Goal: Task Accomplishment & Management: Use online tool/utility

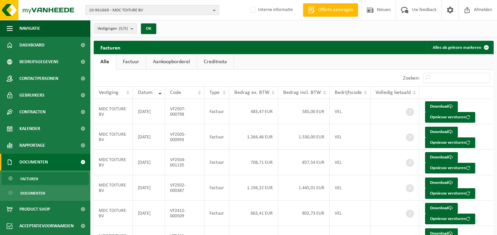
scroll to position [36, 0]
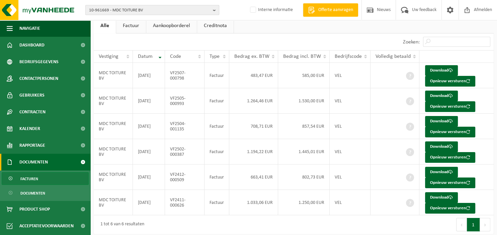
click at [218, 10] on b "button" at bounding box center [216, 9] width 6 height 9
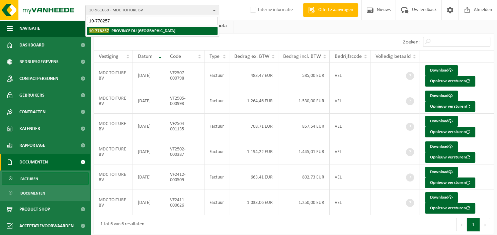
type input "10-778257"
click at [184, 32] on li "10-778257 - PROVINCE DU BRABANT WALLON" at bounding box center [152, 31] width 131 height 8
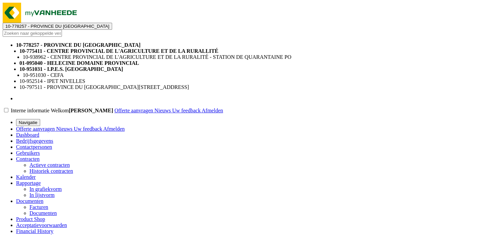
click at [30, 199] on span "Documenten" at bounding box center [29, 202] width 27 height 6
click at [38, 205] on span "Facturen" at bounding box center [38, 208] width 19 height 6
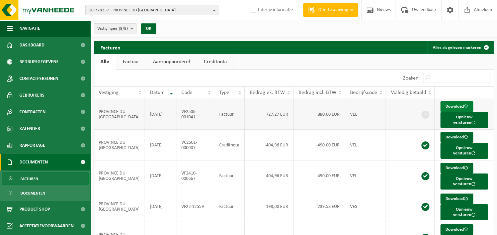
click at [447, 106] on link "Download" at bounding box center [457, 106] width 33 height 11
click at [215, 9] on b "button" at bounding box center [216, 9] width 6 height 9
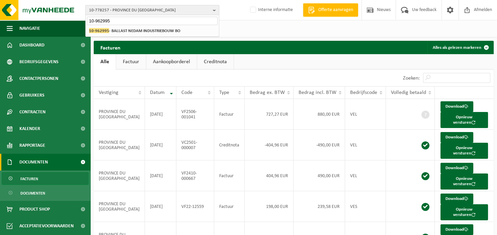
type input "10-962995"
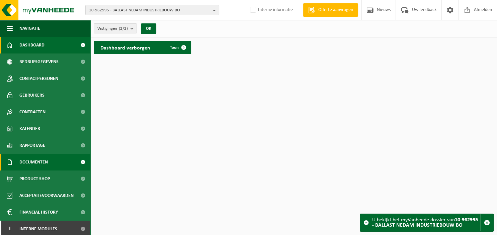
click at [40, 166] on span "Documenten" at bounding box center [33, 162] width 28 height 17
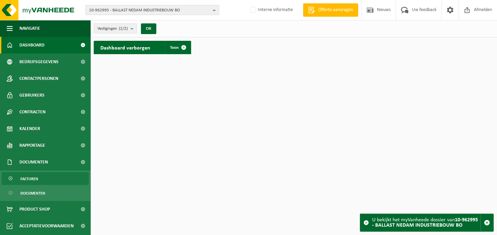
click at [41, 179] on link "Facturen" at bounding box center [45, 178] width 87 height 13
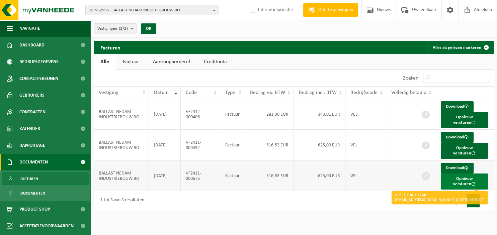
click at [462, 177] on button "Opnieuw versturen" at bounding box center [464, 182] width 47 height 16
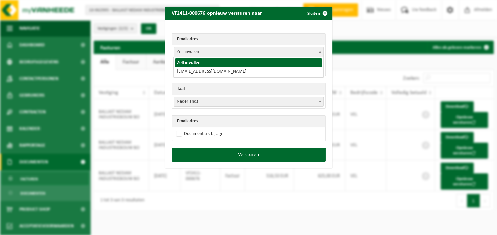
click at [318, 52] on span at bounding box center [320, 52] width 7 height 9
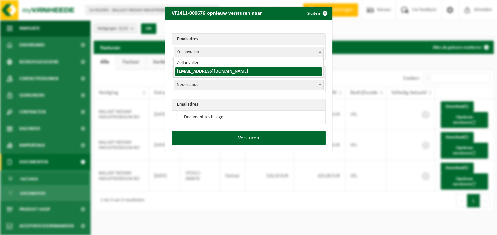
click at [318, 53] on span at bounding box center [320, 52] width 7 height 9
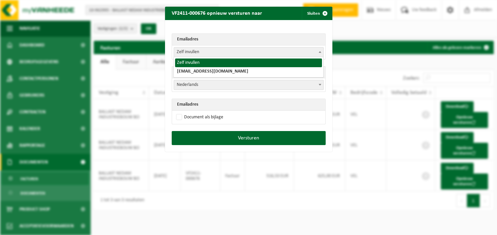
select select "0"
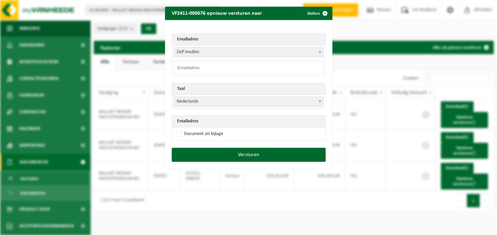
click at [248, 68] on input "email" at bounding box center [249, 67] width 150 height 13
click at [238, 67] on input "email" at bounding box center [249, 67] width 150 height 13
paste input "m"
type input "m"
click at [267, 66] on input "email" at bounding box center [249, 67] width 150 height 13
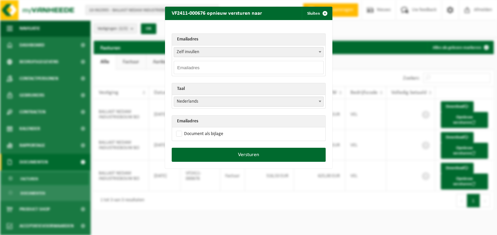
paste input "m.berkhoudt@ballast-nedam.nl"
type input "m.berkhoudt@ballast-nedam.nl"
click at [193, 135] on label "Document als bijlage" at bounding box center [199, 134] width 49 height 10
click at [193, 129] on input "Document als bijlage" at bounding box center [256, 129] width 167 height 0
checkbox input "true"
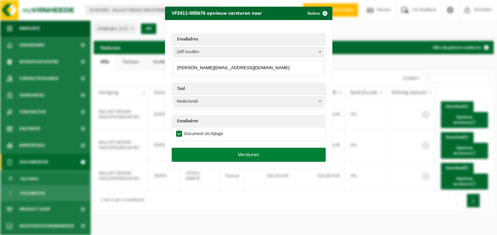
click at [232, 152] on button "Versturen" at bounding box center [249, 155] width 154 height 14
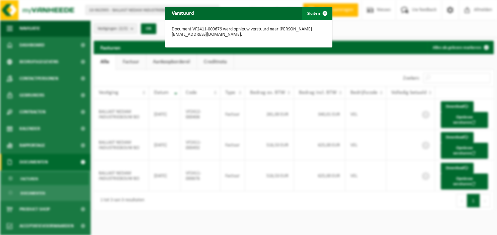
click at [328, 12] on span "button" at bounding box center [324, 13] width 13 height 13
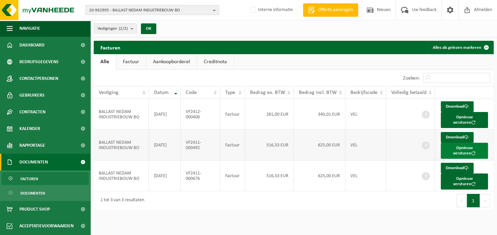
click at [464, 148] on button "Opnieuw versturen" at bounding box center [464, 151] width 47 height 16
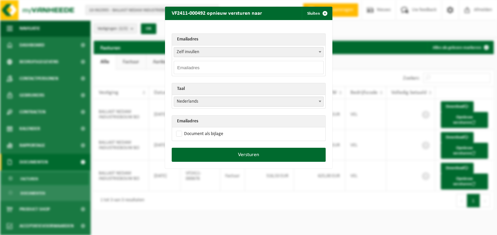
click at [284, 64] on input "email" at bounding box center [249, 67] width 150 height 13
paste input "m.berkhoudt@ballast-nedam.nl"
type input "m.berkhoudt@ballast-nedam.nl"
click at [208, 135] on label "Document als bijlage" at bounding box center [199, 134] width 49 height 10
click at [208, 129] on input "Document als bijlage" at bounding box center [256, 129] width 167 height 0
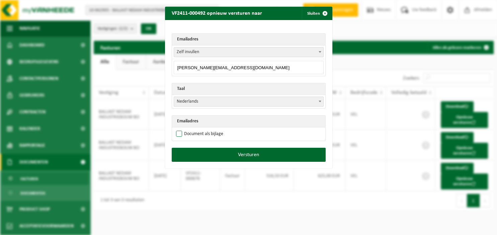
checkbox input "true"
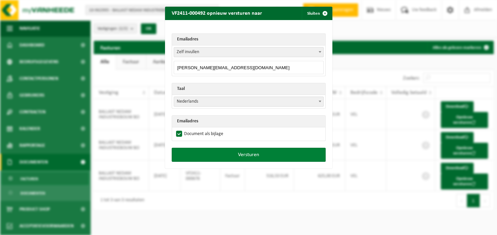
click at [215, 152] on button "Versturen" at bounding box center [249, 155] width 154 height 14
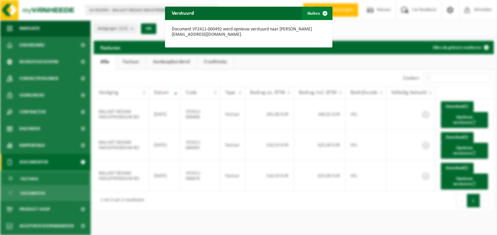
click at [318, 10] on button "Sluiten" at bounding box center [317, 13] width 30 height 13
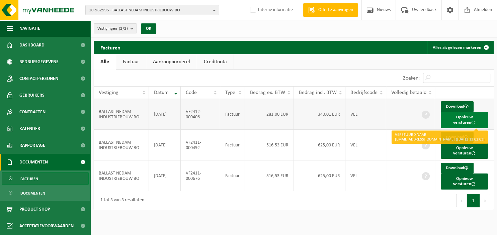
click at [456, 117] on button "Opnieuw versturen" at bounding box center [464, 120] width 47 height 16
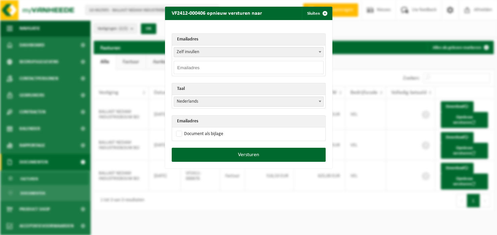
click at [243, 66] on input "email" at bounding box center [249, 67] width 150 height 13
paste input "m.berkhoudt@ballast-nedam.nl"
type input "m.berkhoudt@ballast-nedam.nl"
click at [203, 133] on label "Document als bijlage" at bounding box center [199, 134] width 49 height 10
click at [203, 129] on input "Document als bijlage" at bounding box center [256, 129] width 167 height 0
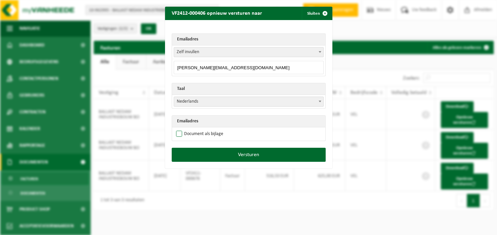
checkbox input "true"
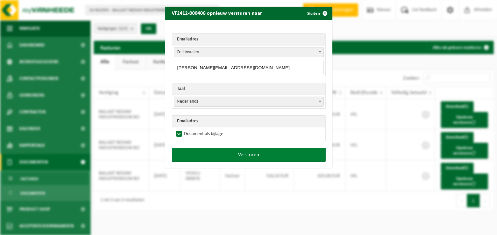
click at [220, 151] on button "Versturen" at bounding box center [249, 155] width 154 height 14
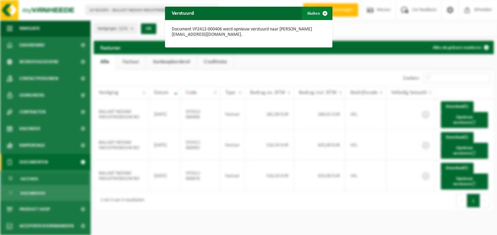
click at [318, 15] on button "Sluiten" at bounding box center [317, 13] width 30 height 13
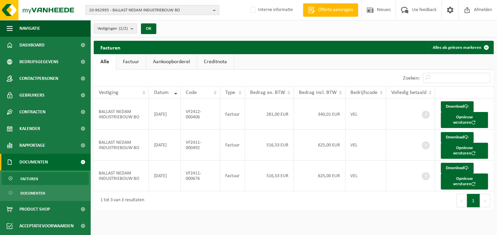
click at [214, 9] on b "button" at bounding box center [216, 9] width 6 height 9
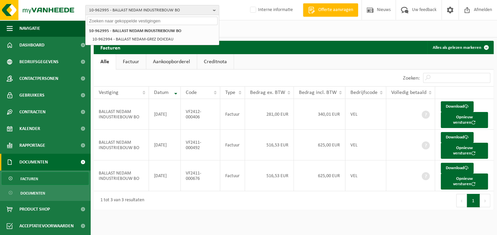
click at [161, 22] on input "text" at bounding box center [152, 21] width 131 height 8
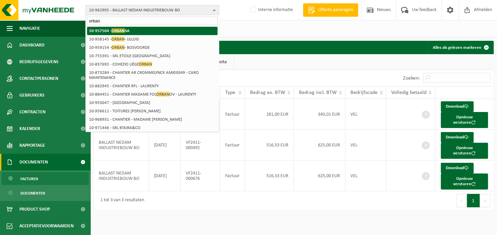
type input "orban"
click at [137, 29] on li "10-957504 - ORBAN SA" at bounding box center [152, 31] width 131 height 8
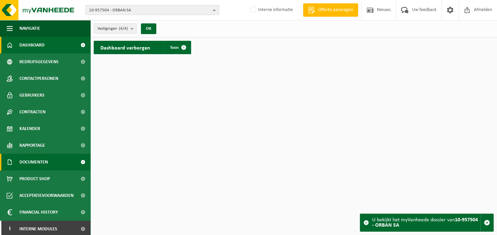
click at [40, 160] on span "Documenten" at bounding box center [33, 162] width 28 height 17
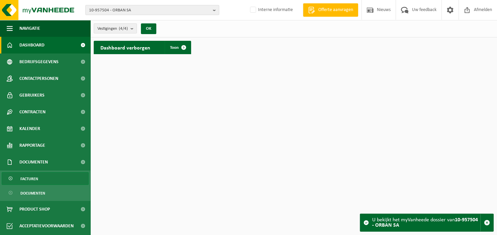
click at [37, 179] on span "Facturen" at bounding box center [29, 179] width 18 height 13
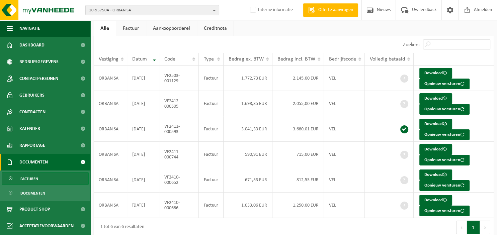
scroll to position [36, 0]
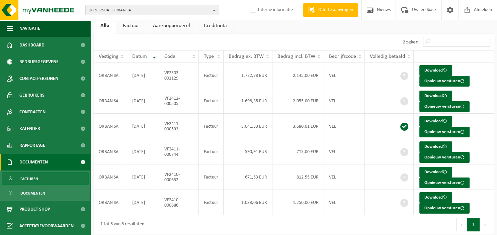
click at [215, 11] on b "button" at bounding box center [216, 9] width 6 height 9
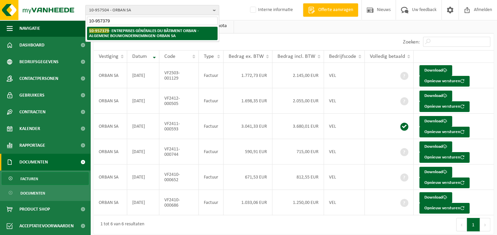
type input "10-957379"
click at [180, 33] on li "10-957379 - ENTREPRISES GÉNÉRALES DU BÂTIMENT ORBAN - ALGEMENE BOUWONDERNEMINGE…" at bounding box center [152, 33] width 131 height 13
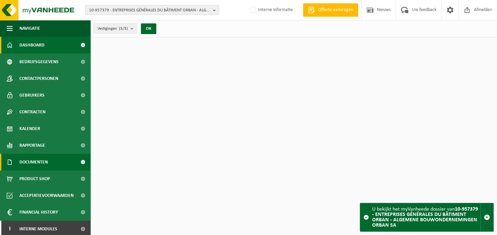
click at [37, 163] on span "Documenten" at bounding box center [33, 162] width 28 height 17
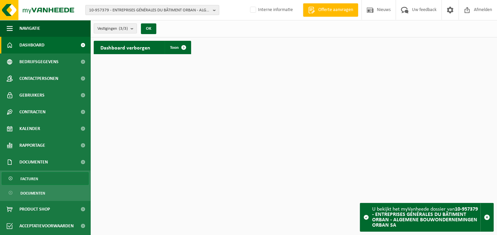
click at [35, 180] on span "Facturen" at bounding box center [29, 179] width 18 height 13
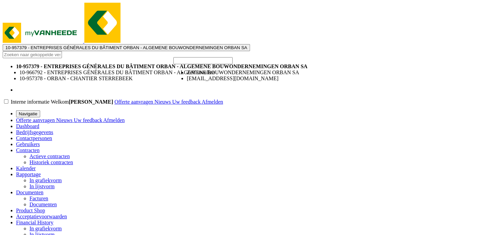
select select "invoice@orban-sa.be"
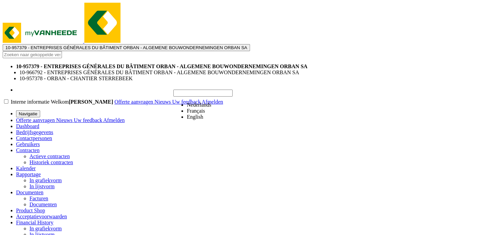
select select "fr"
checkbox input "true"
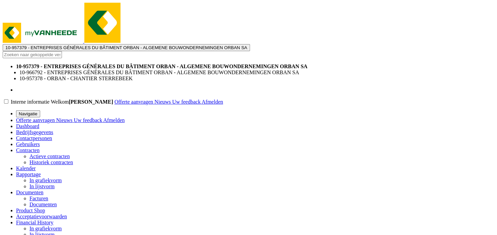
click at [126, 50] on b "button" at bounding box center [126, 50] width 0 height 0
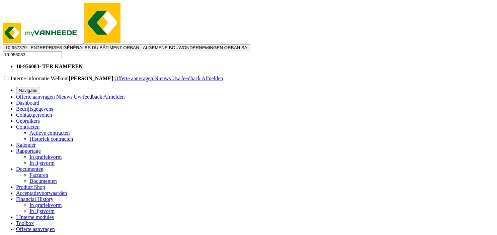
type input "10-956083"
click at [135, 64] on li "10-956083 - TER KAMEREN" at bounding box center [255, 67] width 478 height 6
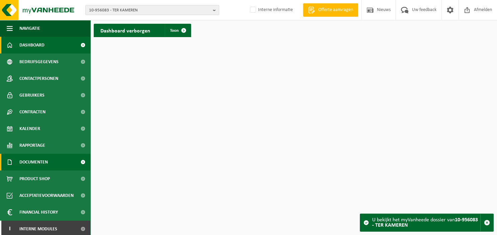
click at [42, 162] on span "Documenten" at bounding box center [33, 162] width 28 height 17
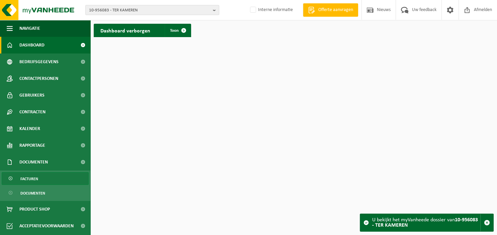
click at [31, 179] on span "Facturen" at bounding box center [29, 179] width 18 height 13
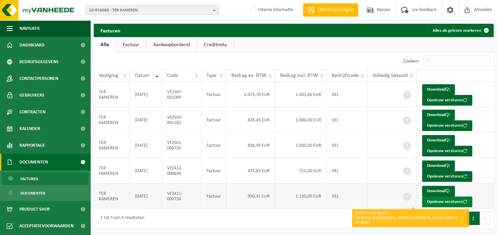
click at [447, 202] on button "Opnieuw versturen" at bounding box center [447, 202] width 50 height 11
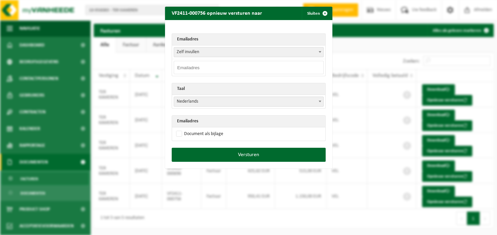
click at [322, 52] on span at bounding box center [320, 52] width 7 height 9
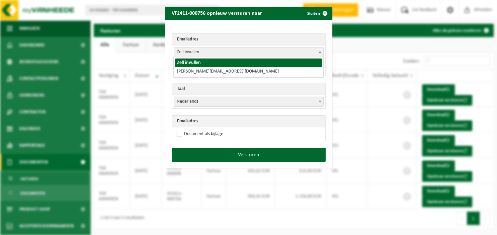
click at [289, 42] on th "Emailadres" at bounding box center [248, 40] width 153 height 12
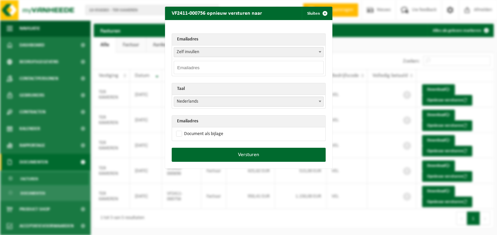
click at [255, 64] on input "email" at bounding box center [249, 67] width 150 height 13
type input "[EMAIL_ADDRESS][DOMAIN_NAME]"
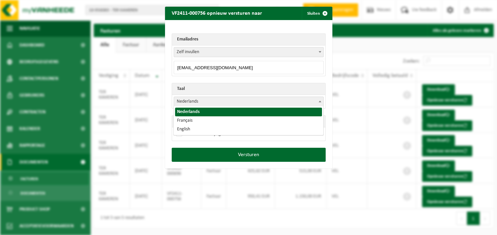
click at [319, 103] on span at bounding box center [320, 101] width 7 height 9
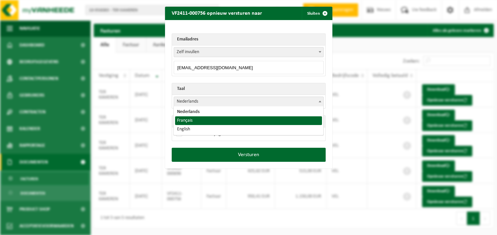
select select "fr"
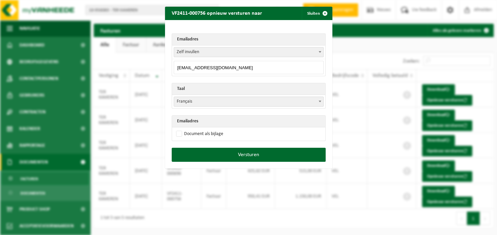
click at [235, 67] on input "tka.accounting@korian.be" at bounding box center [249, 67] width 150 height 13
drag, startPoint x: 235, startPoint y: 67, endPoint x: 165, endPoint y: 68, distance: 69.6
click at [174, 68] on input "tka.accounting@korian.be" at bounding box center [249, 67] width 150 height 13
click at [214, 132] on label "Document als bijlage" at bounding box center [199, 134] width 49 height 10
click at [214, 129] on input "Document als bijlage" at bounding box center [256, 129] width 167 height 0
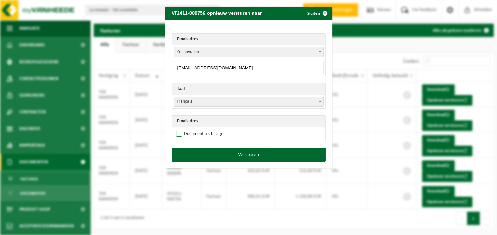
checkbox input "true"
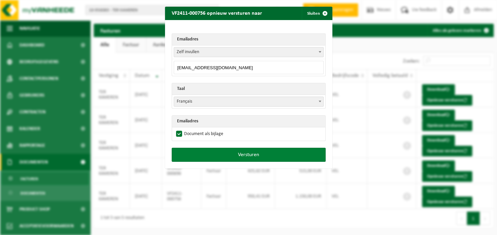
click at [229, 152] on button "Versturen" at bounding box center [249, 155] width 154 height 14
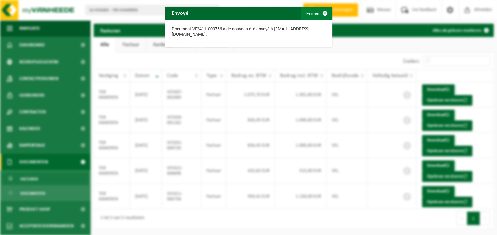
click at [324, 11] on span "button" at bounding box center [324, 13] width 13 height 13
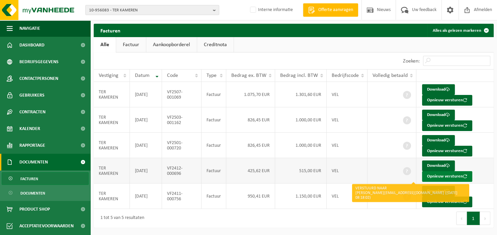
click at [435, 176] on button "Opnieuw versturen" at bounding box center [447, 176] width 50 height 11
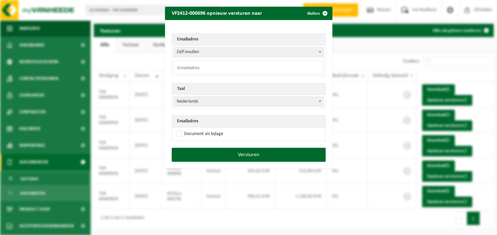
click at [319, 52] on span at bounding box center [320, 52] width 7 height 9
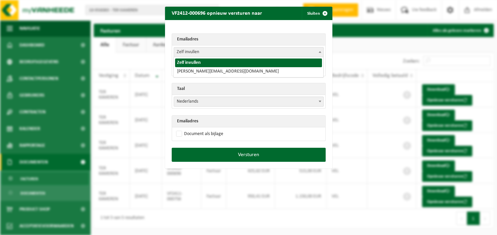
click at [271, 38] on th "Emailadres" at bounding box center [248, 40] width 153 height 12
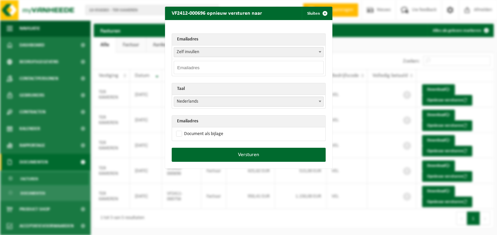
click at [228, 72] on input "email" at bounding box center [249, 67] width 150 height 13
paste input "[EMAIL_ADDRESS][DOMAIN_NAME]"
type input "[EMAIL_ADDRESS][DOMAIN_NAME]"
click at [320, 101] on b at bounding box center [320, 102] width 3 height 2
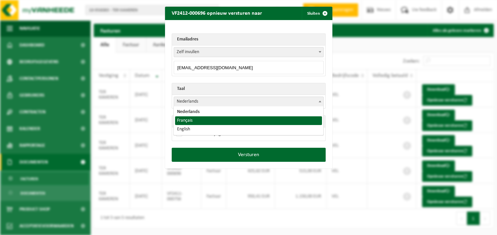
select select "fr"
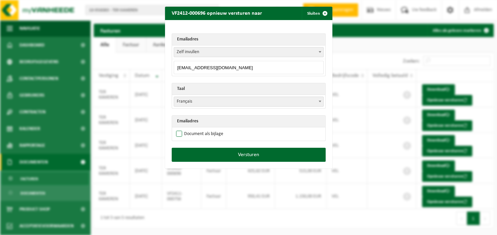
click at [212, 135] on label "Document als bijlage" at bounding box center [199, 134] width 49 height 10
click at [212, 129] on input "Document als bijlage" at bounding box center [256, 129] width 167 height 0
checkbox input "true"
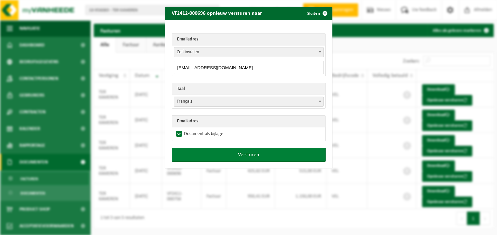
click at [224, 149] on button "Versturen" at bounding box center [249, 155] width 154 height 14
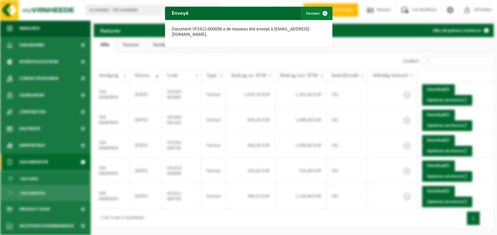
click at [321, 9] on span "button" at bounding box center [324, 13] width 13 height 13
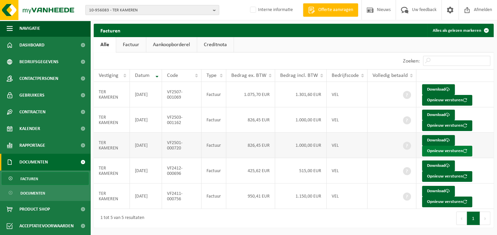
click at [436, 149] on button "Opnieuw versturen" at bounding box center [447, 151] width 50 height 11
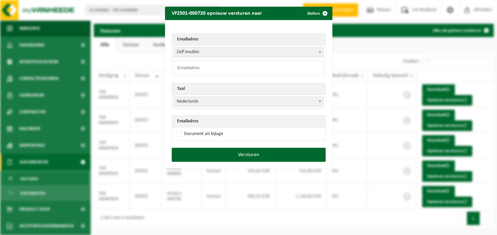
click at [291, 65] on input "email" at bounding box center [249, 67] width 150 height 13
paste input "[EMAIL_ADDRESS][DOMAIN_NAME]"
type input "[EMAIL_ADDRESS][DOMAIN_NAME]"
click at [320, 100] on span at bounding box center [320, 101] width 7 height 9
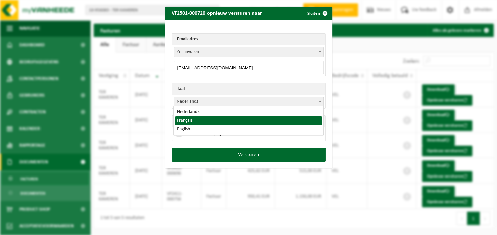
select select "fr"
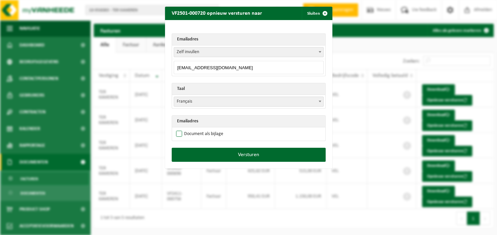
click at [198, 135] on label "Document als bijlage" at bounding box center [199, 134] width 49 height 10
click at [198, 129] on input "Document als bijlage" at bounding box center [256, 129] width 167 height 0
checkbox input "true"
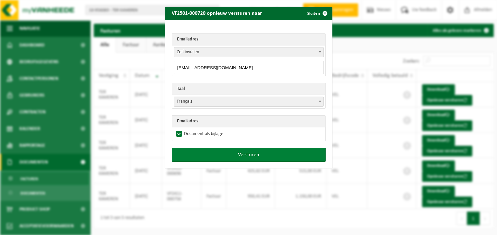
click at [208, 150] on button "Versturen" at bounding box center [249, 155] width 154 height 14
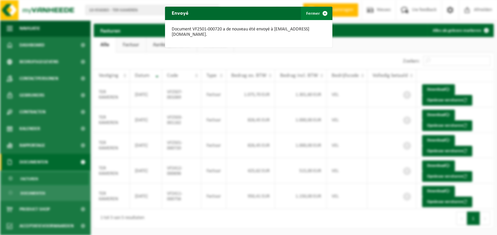
click at [326, 14] on span "button" at bounding box center [324, 13] width 13 height 13
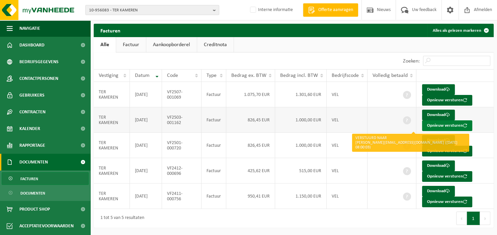
click at [434, 124] on button "Opnieuw versturen" at bounding box center [447, 126] width 50 height 11
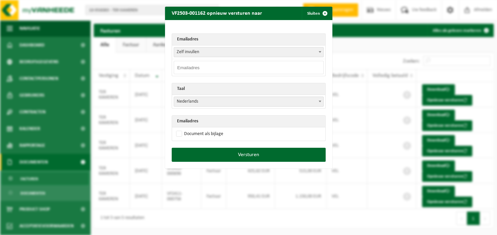
click at [236, 63] on input "email" at bounding box center [249, 67] width 150 height 13
paste input "[EMAIL_ADDRESS][DOMAIN_NAME]"
type input "[EMAIL_ADDRESS][DOMAIN_NAME]"
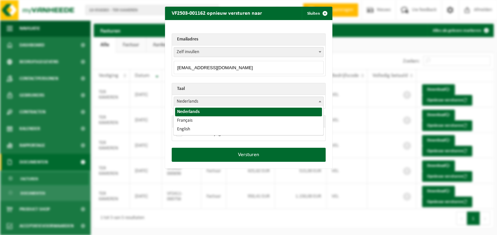
click at [322, 102] on span at bounding box center [320, 101] width 7 height 9
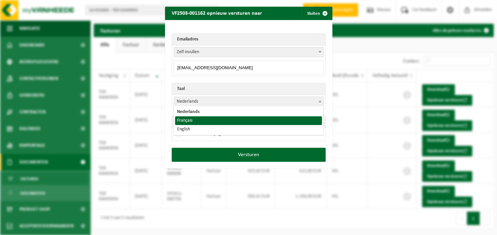
select select "fr"
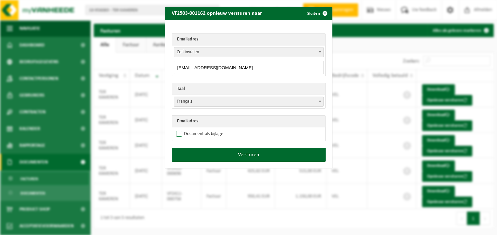
click at [202, 134] on label "Document als bijlage" at bounding box center [199, 134] width 49 height 10
click at [202, 129] on input "Document als bijlage" at bounding box center [256, 129] width 167 height 0
checkbox input "true"
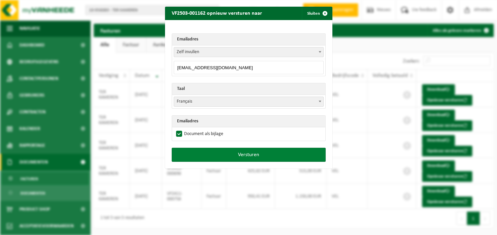
click at [228, 155] on button "Versturen" at bounding box center [249, 155] width 154 height 14
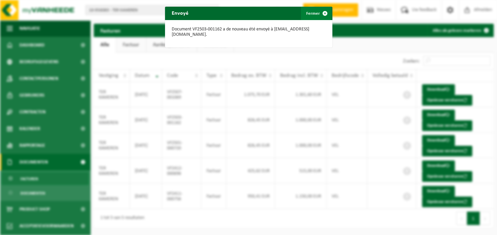
click at [329, 13] on span "button" at bounding box center [324, 13] width 13 height 13
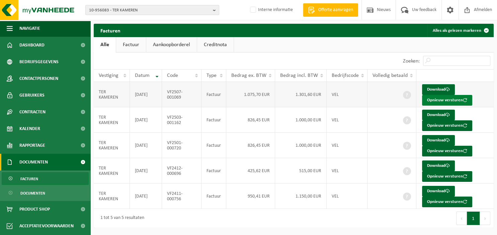
click at [434, 100] on button "Opnieuw versturen" at bounding box center [447, 100] width 50 height 11
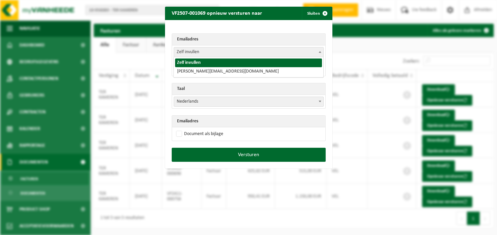
click at [322, 54] on span at bounding box center [320, 52] width 7 height 9
click at [279, 43] on th "Emailadres" at bounding box center [248, 40] width 153 height 12
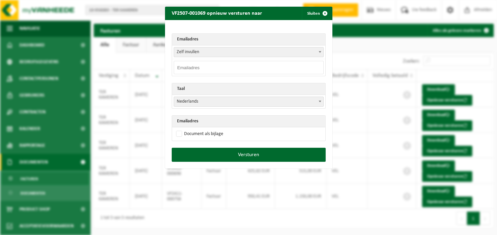
click at [226, 66] on input "email" at bounding box center [249, 67] width 150 height 13
paste input "[EMAIL_ADDRESS][DOMAIN_NAME]"
type input "[EMAIL_ADDRESS][DOMAIN_NAME]"
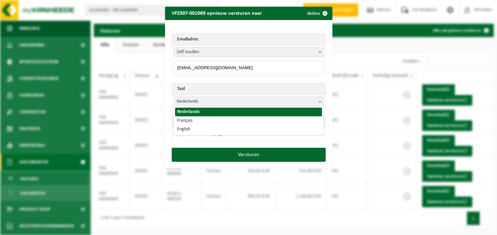
click at [323, 101] on span at bounding box center [320, 101] width 7 height 9
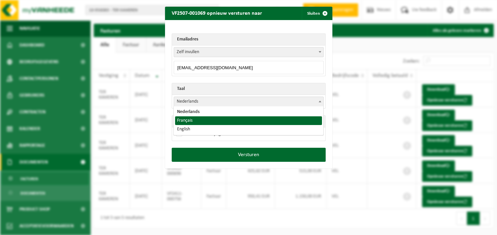
select select "fr"
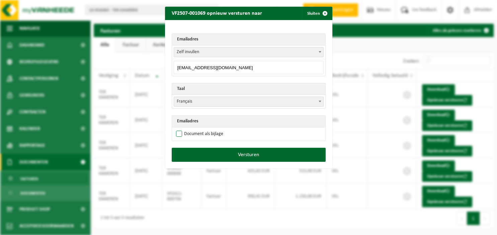
click at [194, 133] on label "Document als bijlage" at bounding box center [199, 134] width 49 height 10
click at [194, 129] on input "Document als bijlage" at bounding box center [256, 129] width 167 height 0
checkbox input "true"
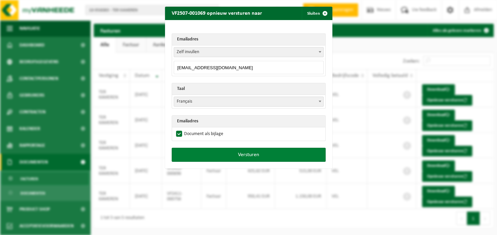
click at [243, 152] on button "Versturen" at bounding box center [249, 155] width 154 height 14
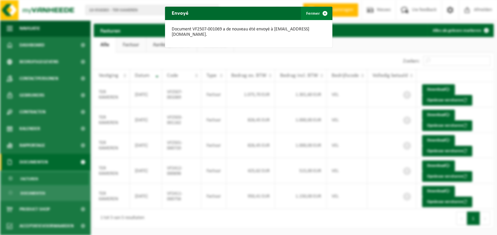
click at [318, 14] on button "Fermer" at bounding box center [316, 13] width 31 height 13
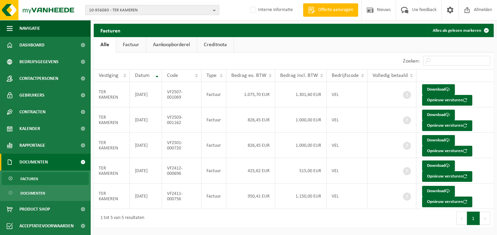
click at [215, 9] on b "button" at bounding box center [216, 9] width 6 height 9
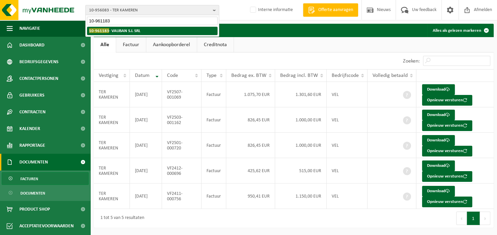
type input "10-961183"
click at [133, 30] on strong "10-961183 - VAUBAN S.I. SRL" at bounding box center [115, 30] width 52 height 5
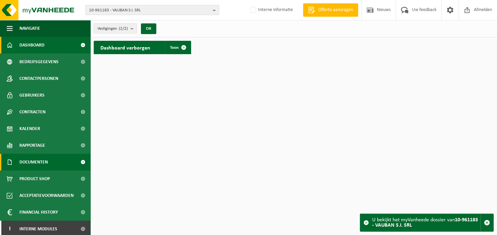
click at [40, 161] on span "Documenten" at bounding box center [33, 162] width 28 height 17
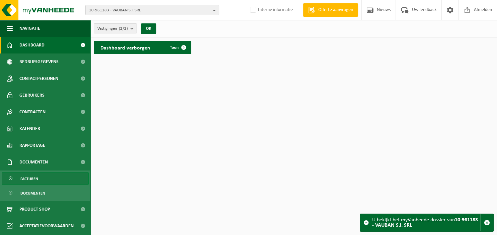
click at [39, 175] on link "Facturen" at bounding box center [45, 178] width 87 height 13
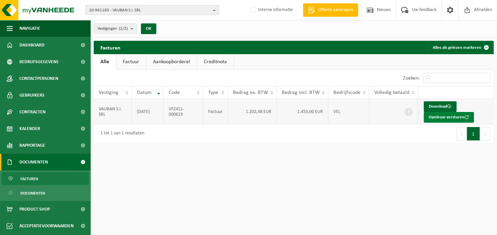
click at [439, 118] on button "Opnieuw versturen" at bounding box center [449, 117] width 50 height 11
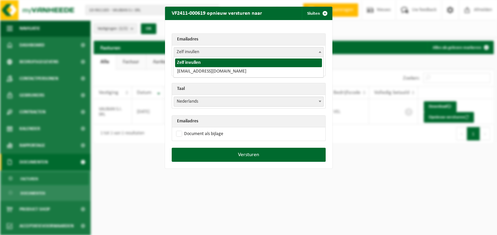
click at [320, 53] on span at bounding box center [320, 52] width 7 height 9
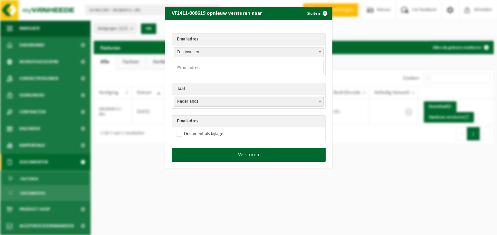
click at [270, 68] on input "email" at bounding box center [249, 67] width 150 height 13
paste input "[EMAIL_ADDRESS][DOMAIN_NAME]"
type input "[EMAIL_ADDRESS][DOMAIN_NAME]"
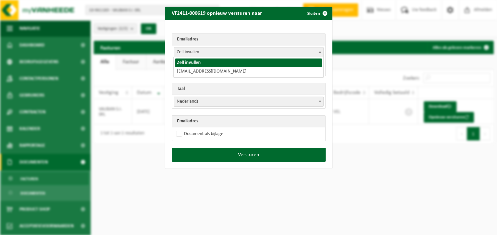
click at [321, 52] on b at bounding box center [320, 52] width 3 height 2
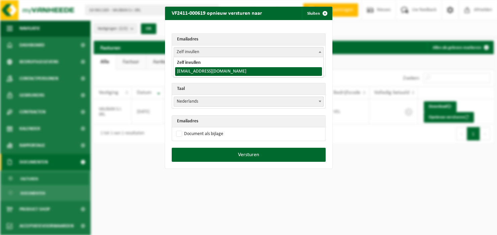
select select "[EMAIL_ADDRESS][DOMAIN_NAME]"
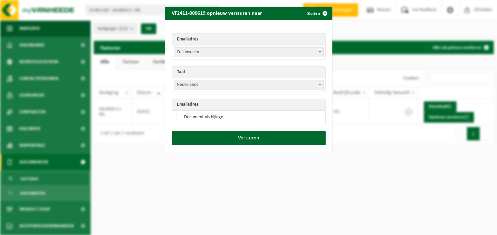
click at [321, 82] on span at bounding box center [320, 84] width 7 height 9
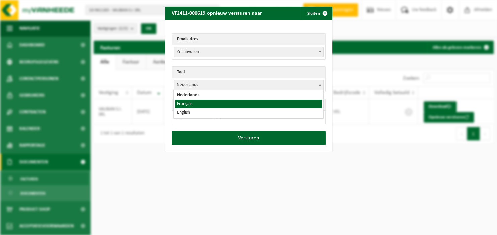
select select "fr"
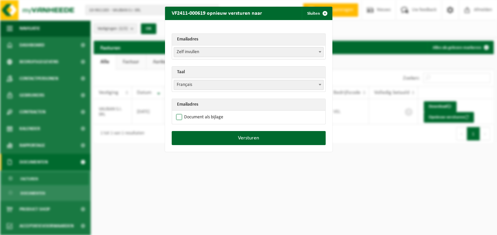
click at [201, 119] on label "Document als bijlage" at bounding box center [199, 117] width 49 height 10
click at [201, 112] on input "Document als bijlage" at bounding box center [256, 112] width 167 height 0
checkbox input "true"
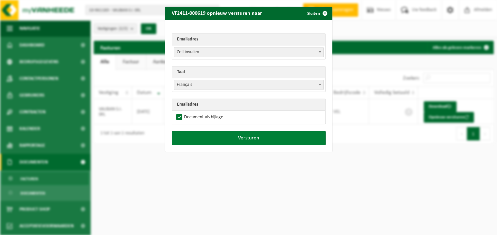
click at [213, 135] on button "Versturen" at bounding box center [249, 138] width 154 height 14
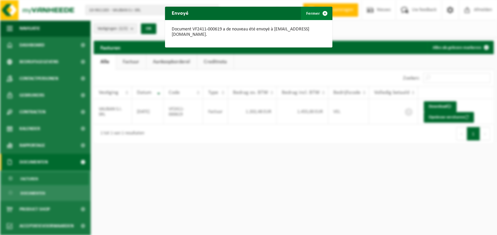
click at [322, 12] on span "button" at bounding box center [324, 13] width 13 height 13
